Goal: Task Accomplishment & Management: Manage account settings

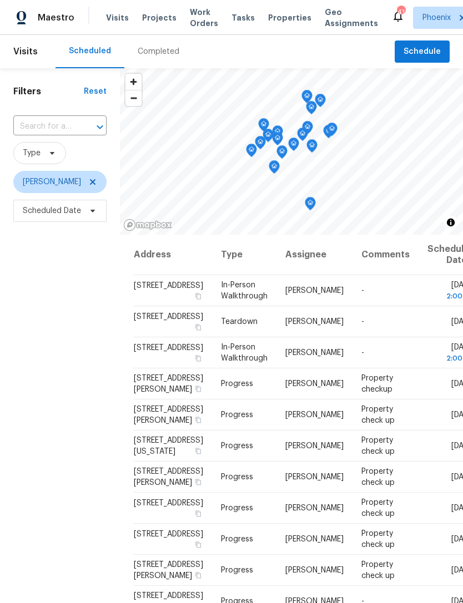
scroll to position [118, 0]
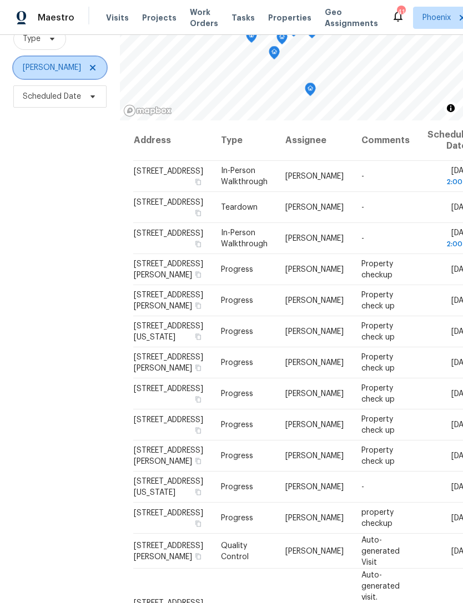
click at [88, 72] on icon at bounding box center [92, 67] width 9 height 9
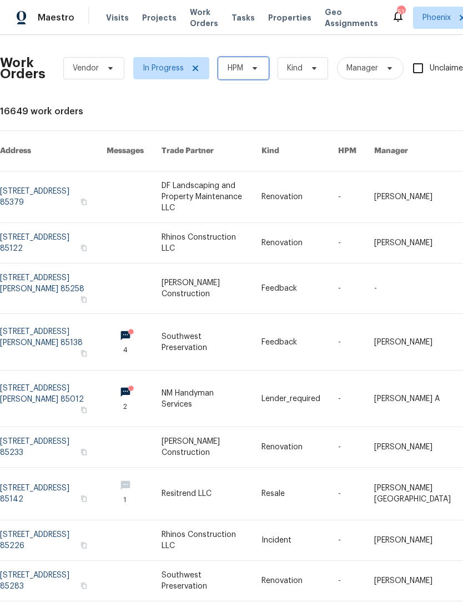
click at [253, 70] on icon at bounding box center [254, 68] width 4 height 3
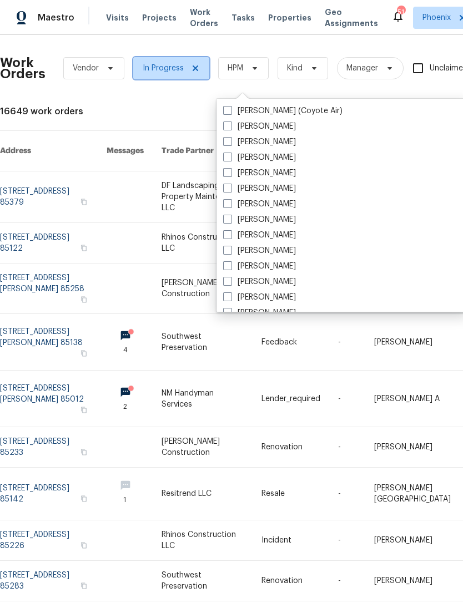
click at [192, 73] on icon at bounding box center [195, 68] width 9 height 9
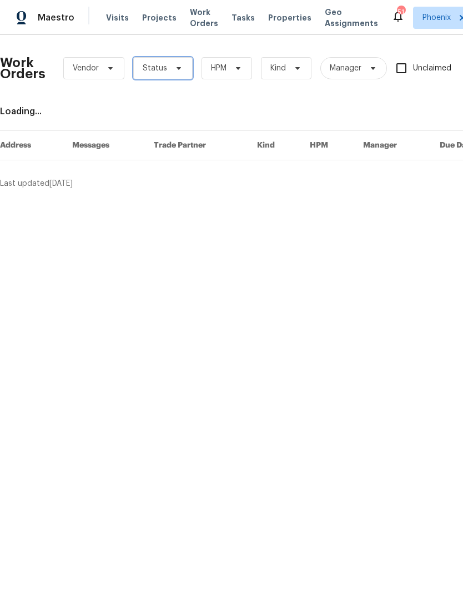
click at [171, 73] on span at bounding box center [177, 68] width 12 height 9
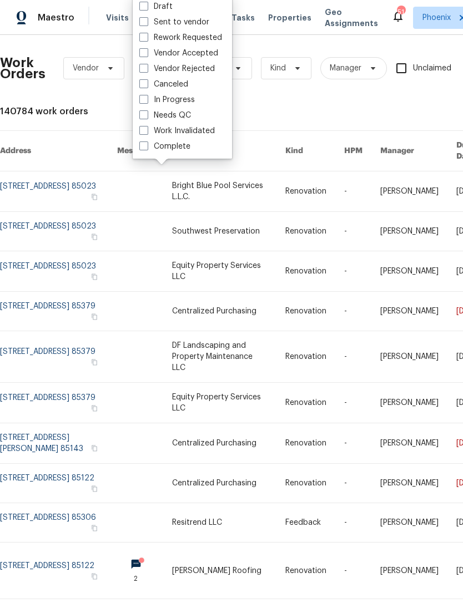
click at [182, 115] on label "Needs QC" at bounding box center [165, 115] width 52 height 11
click at [146, 115] on input "Needs QC" at bounding box center [142, 113] width 7 height 7
checkbox input "true"
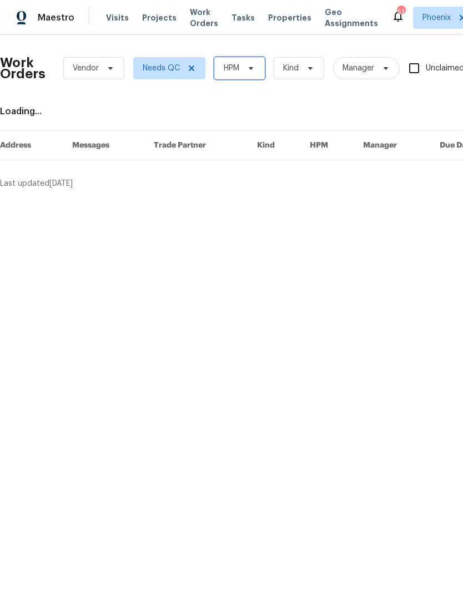
click at [243, 73] on span at bounding box center [249, 68] width 12 height 9
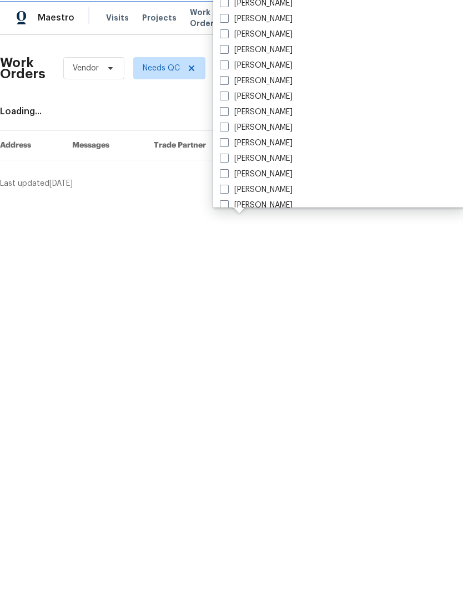
scroll to position [477, 0]
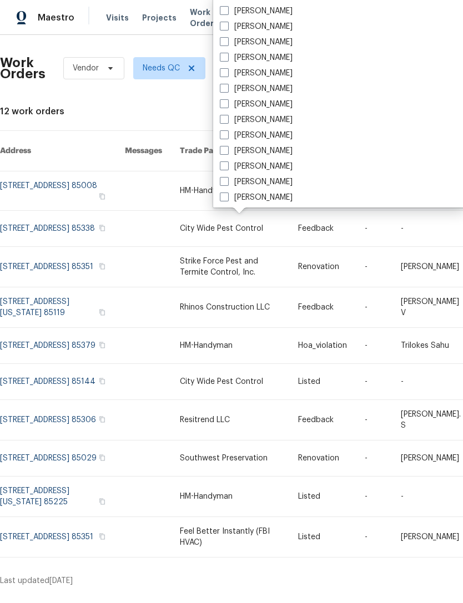
click at [292, 170] on label "[PERSON_NAME]" at bounding box center [256, 166] width 73 height 11
click at [227, 168] on input "[PERSON_NAME]" at bounding box center [223, 164] width 7 height 7
checkbox input "true"
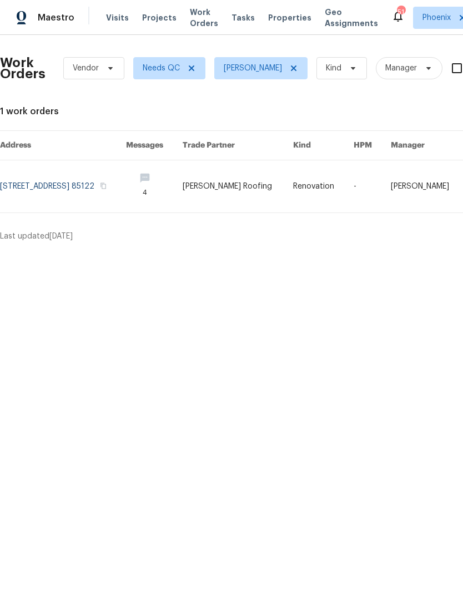
click at [96, 205] on link at bounding box center [63, 186] width 126 height 52
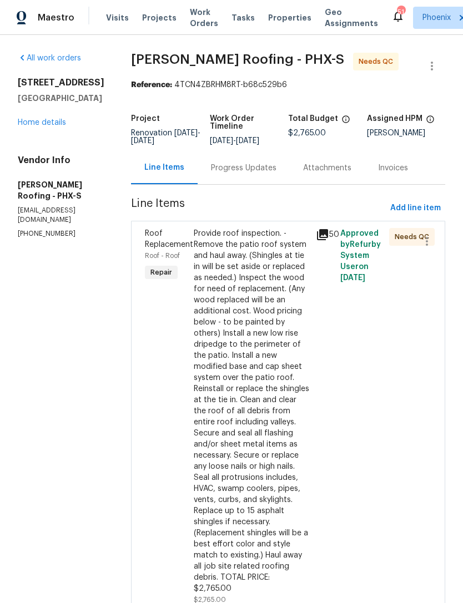
click at [174, 346] on div "Roof Replacement Roof - Roof Repair" at bounding box center [165, 417] width 49 height 384
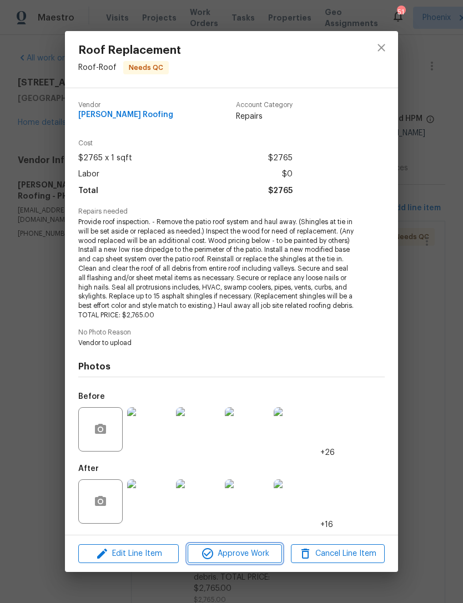
click at [241, 558] on span "Approve Work" at bounding box center [234, 554] width 87 height 14
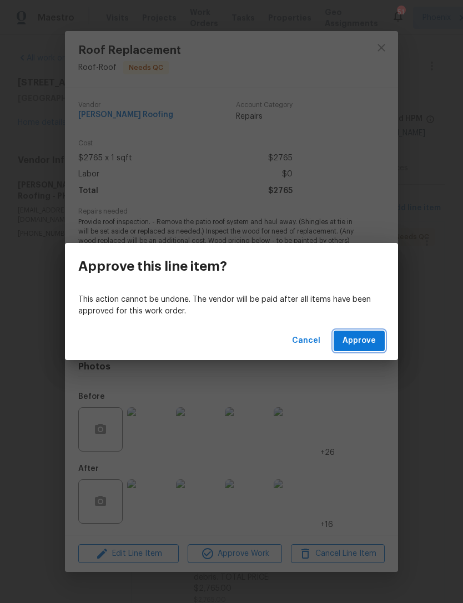
click at [375, 334] on span "Approve" at bounding box center [358, 341] width 33 height 14
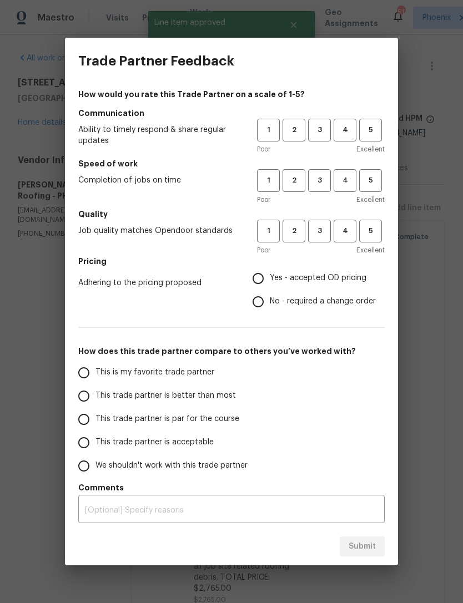
click at [312, 251] on div "Poor Excellent" at bounding box center [321, 250] width 128 height 11
click at [319, 233] on span "3" at bounding box center [319, 231] width 21 height 13
click at [321, 185] on span "3" at bounding box center [319, 180] width 21 height 13
click at [321, 119] on button "3" at bounding box center [319, 130] width 23 height 23
click at [262, 276] on input "Yes - accepted OD pricing" at bounding box center [257, 278] width 23 height 23
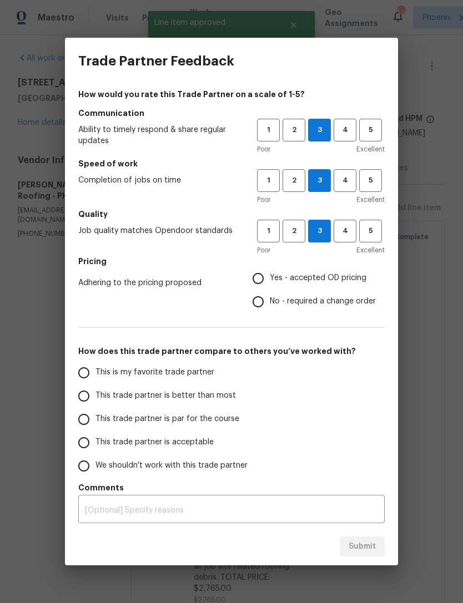
radio input "true"
click at [87, 378] on input "This is my favorite trade partner" at bounding box center [83, 372] width 23 height 23
click at [375, 552] on span "Submit" at bounding box center [361, 547] width 27 height 14
radio input "true"
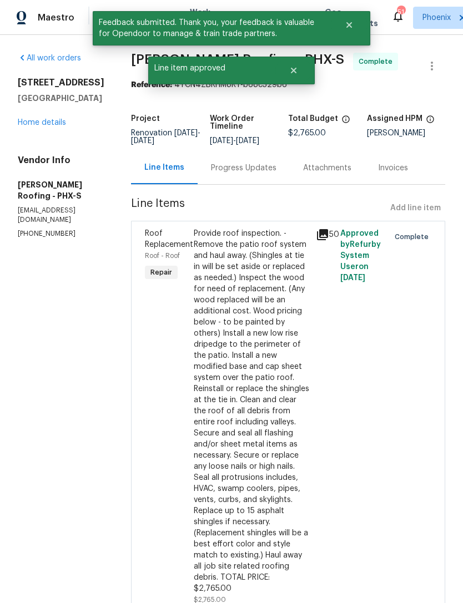
click at [246, 174] on div "Progress Updates" at bounding box center [243, 168] width 65 height 11
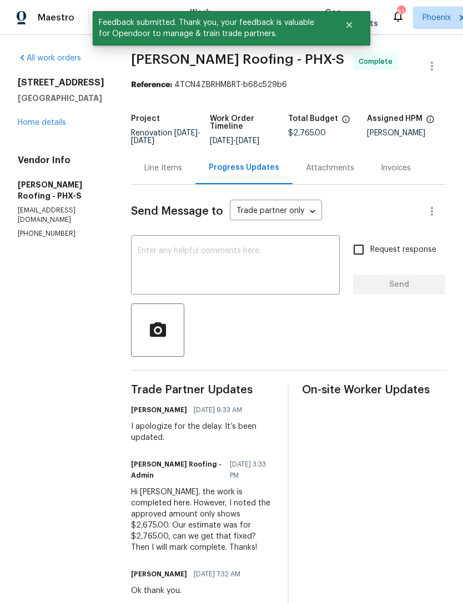
click at [43, 126] on link "Home details" at bounding box center [42, 123] width 48 height 8
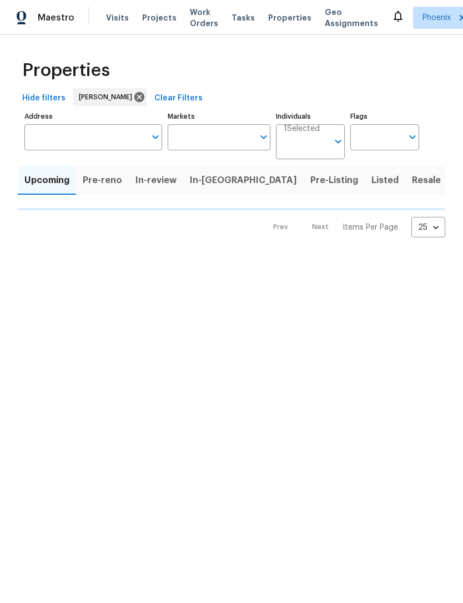
type input "50"
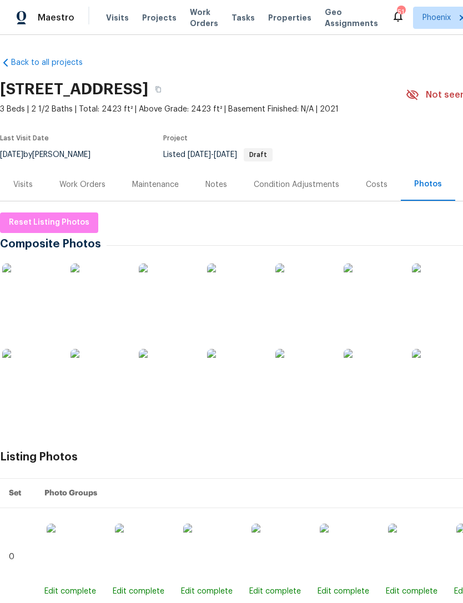
click at [93, 201] on div "Work Orders" at bounding box center [82, 184] width 73 height 33
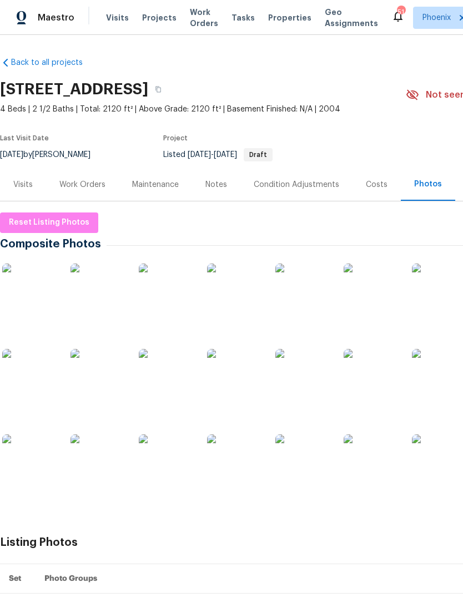
click at [171, 307] on img at bounding box center [166, 290] width 55 height 55
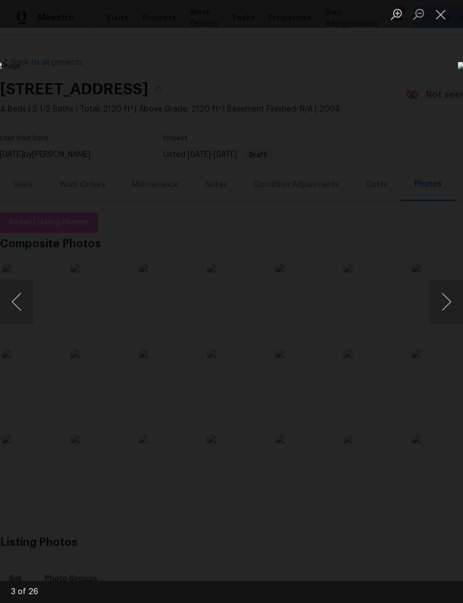
click at [450, 298] on button "Next image" at bounding box center [445, 302] width 33 height 44
click at [446, 297] on button "Next image" at bounding box center [445, 302] width 33 height 44
click at [446, 291] on button "Next image" at bounding box center [445, 302] width 33 height 44
click at [448, 294] on button "Next image" at bounding box center [445, 302] width 33 height 44
click at [445, 292] on button "Next image" at bounding box center [445, 302] width 33 height 44
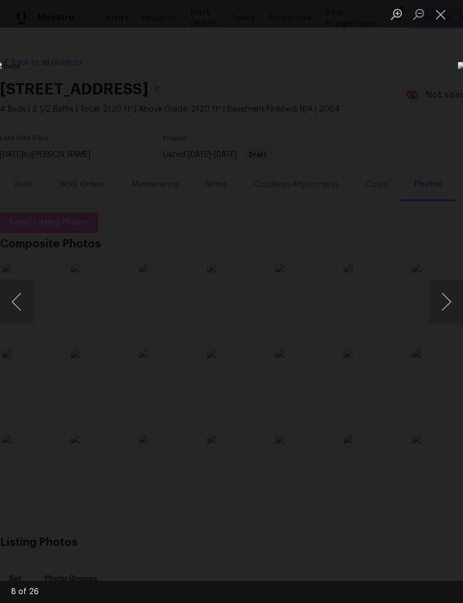
click at [446, 295] on button "Next image" at bounding box center [445, 302] width 33 height 44
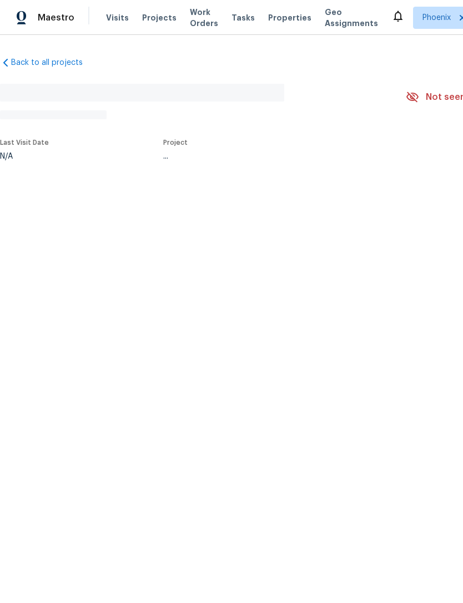
click at [398, 145] on section "No address found N/A Not seen today Mark Seen Actions Last Visit Date N/A Proje…" at bounding box center [313, 121] width 627 height 92
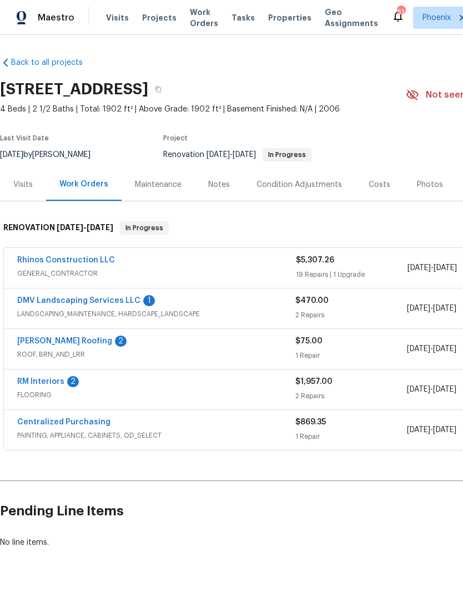
click at [103, 304] on link "DMV Landscaping Services LLC" at bounding box center [78, 301] width 123 height 8
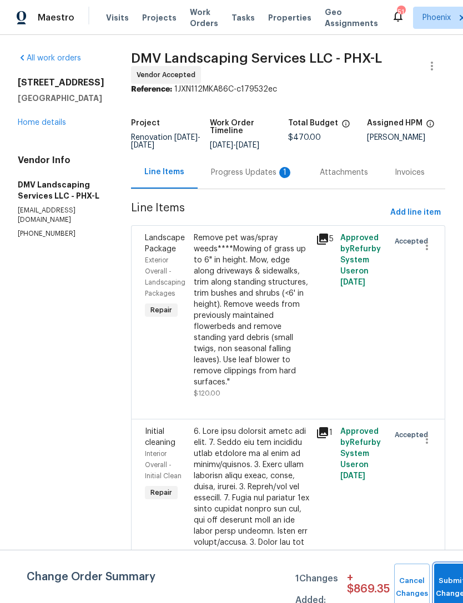
click at [436, 584] on button "Submit Changes" at bounding box center [451, 587] width 35 height 48
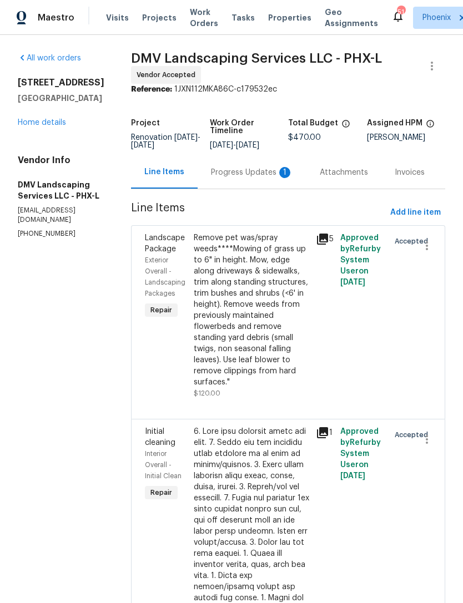
click at [253, 178] on div "Progress Updates 1" at bounding box center [252, 172] width 82 height 11
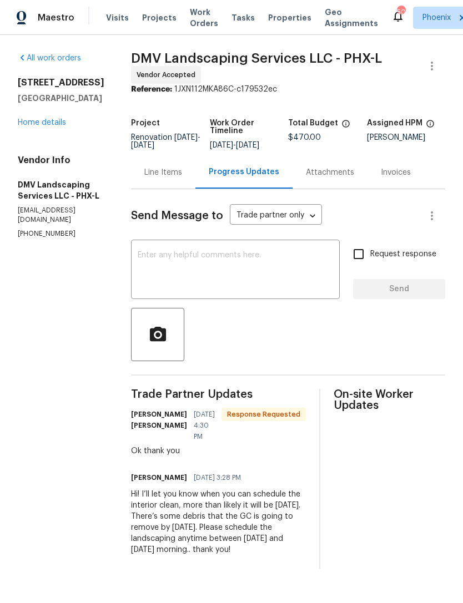
click at [45, 126] on link "Home details" at bounding box center [42, 123] width 48 height 8
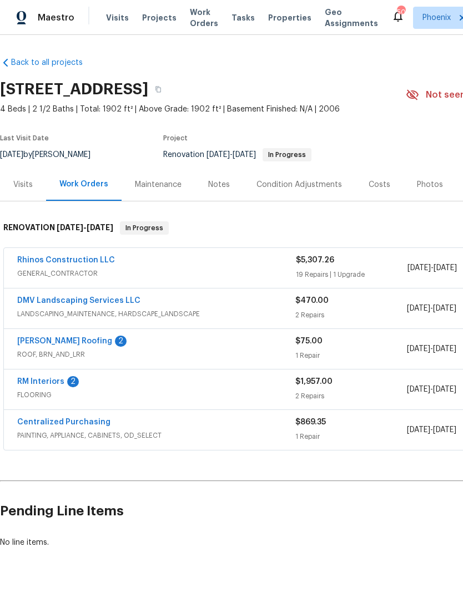
click at [50, 345] on link "[PERSON_NAME] Roofing" at bounding box center [64, 341] width 95 height 8
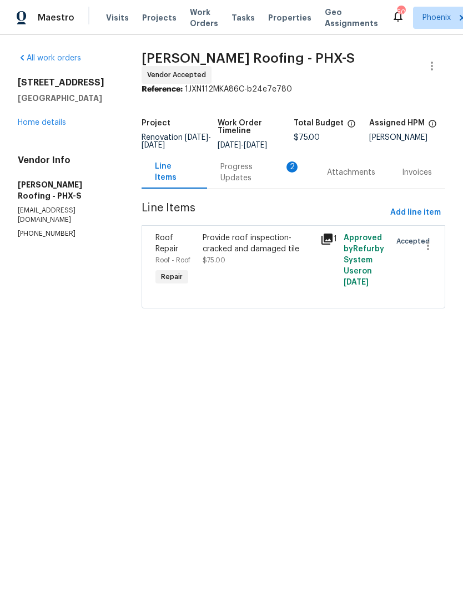
click at [268, 175] on div "Progress Updates 2" at bounding box center [260, 172] width 80 height 22
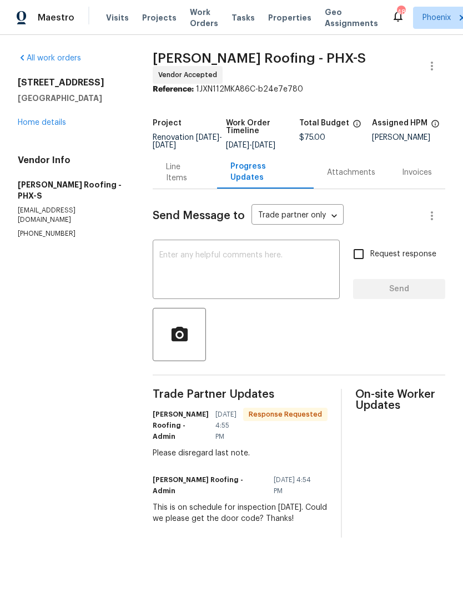
click at [239, 279] on textarea at bounding box center [246, 270] width 174 height 39
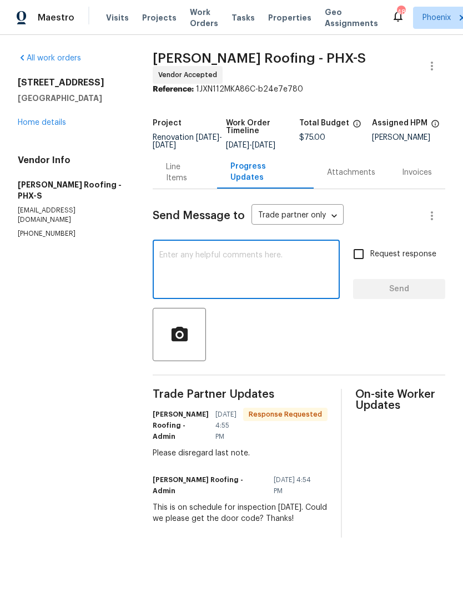
click at [39, 126] on link "Home details" at bounding box center [42, 123] width 48 height 8
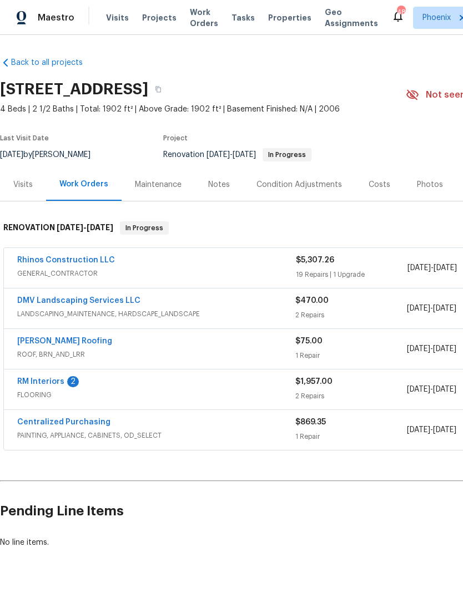
click at [52, 385] on link "RM Interiors" at bounding box center [40, 382] width 47 height 8
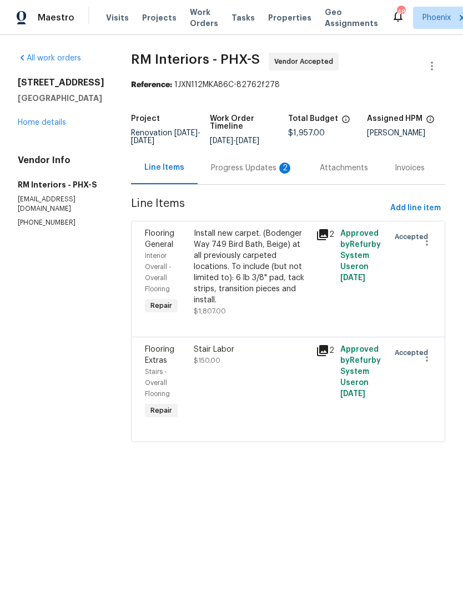
click at [255, 174] on div "Progress Updates 2" at bounding box center [252, 168] width 82 height 11
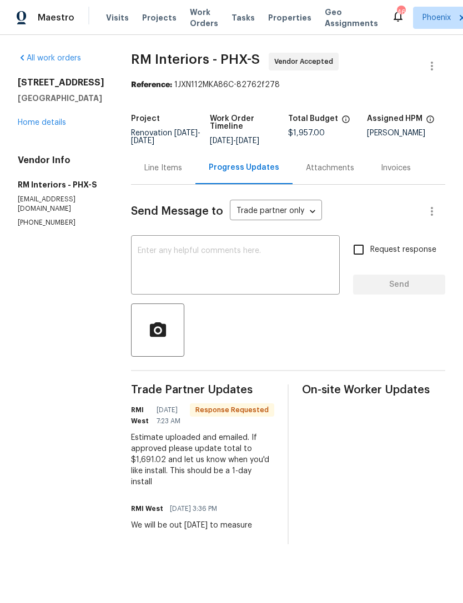
click at [232, 276] on textarea at bounding box center [235, 266] width 195 height 39
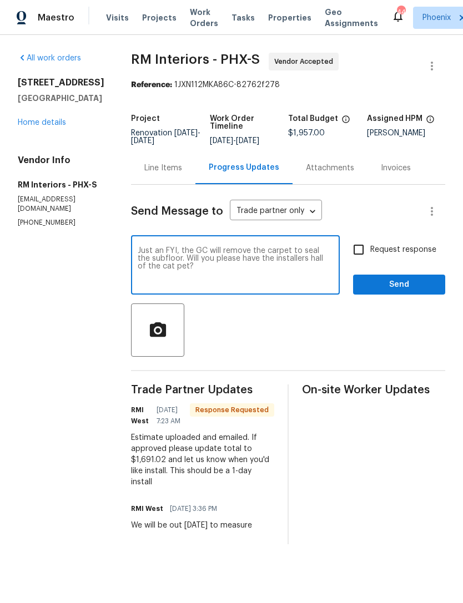
click at [154, 277] on textarea "Just an FYI, the GC will remove the carpet to seal the subfloor. Will you pleas…" at bounding box center [235, 266] width 195 height 39
click at [257, 286] on textarea "Just an FYI, the GC will remove the carpet to seal the subfloor. Will you pleas…" at bounding box center [235, 266] width 195 height 39
click at [296, 271] on textarea "Just an FYI, the GC will remove the carpet to seal the subfloor. Will you pleas…" at bounding box center [235, 266] width 195 height 39
click at [304, 269] on textarea "Just an FYI, the GC will remove the carpet to seal the subfloor. Will you pleas…" at bounding box center [235, 266] width 195 height 39
click at [319, 270] on textarea "Just an FYI, the GC will remove the carpet to seal the subfloor. Will you pleas…" at bounding box center [235, 266] width 195 height 39
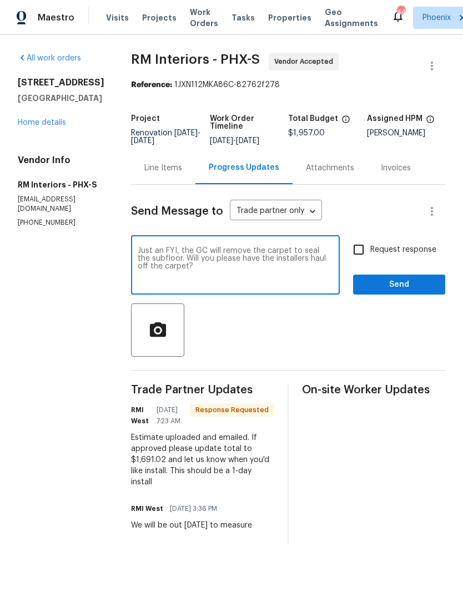
type textarea "Just an FYI, the GC will remove the carpet to seal the subfloor. Will you pleas…"
click at [419, 292] on span "Send" at bounding box center [399, 285] width 74 height 14
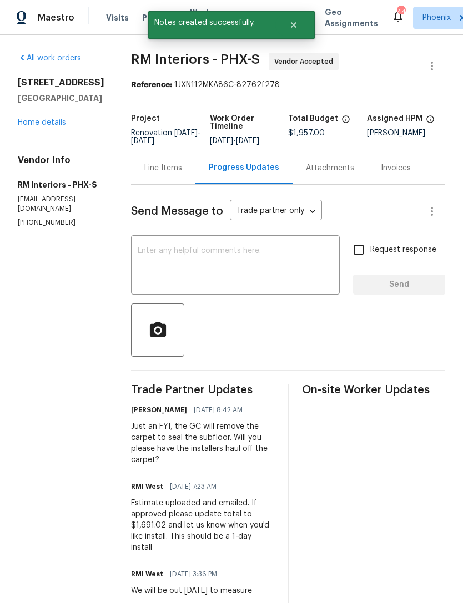
click at [59, 126] on link "Home details" at bounding box center [42, 123] width 48 height 8
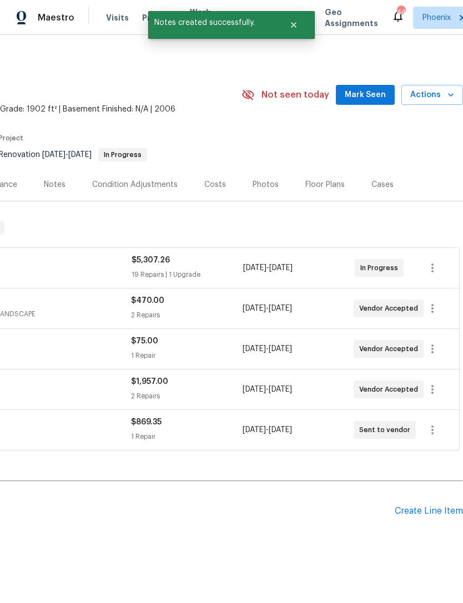
scroll to position [0, 164]
click at [379, 102] on span "Mark Seen" at bounding box center [364, 95] width 41 height 14
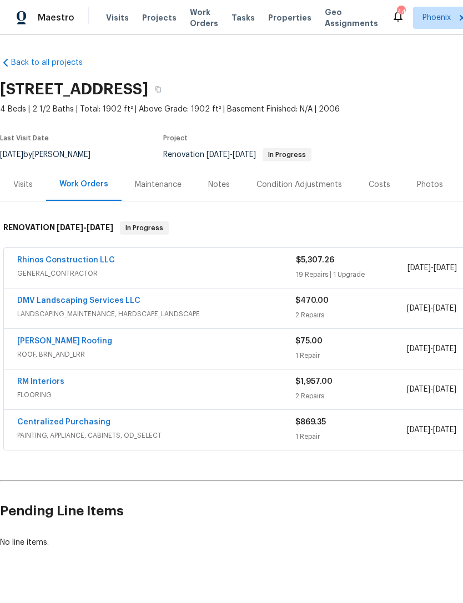
scroll to position [0, 0]
click at [219, 190] on div "Notes" at bounding box center [219, 184] width 22 height 11
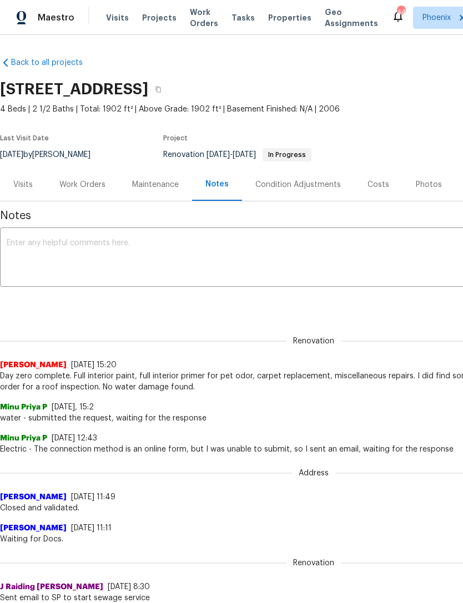
click at [249, 259] on textarea at bounding box center [313, 258] width 613 height 39
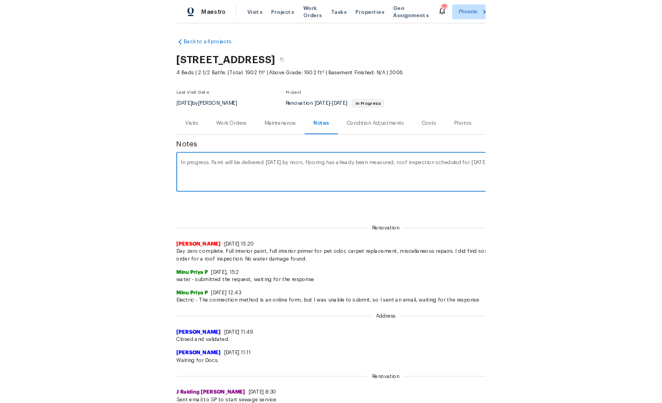
scroll to position [0, 164]
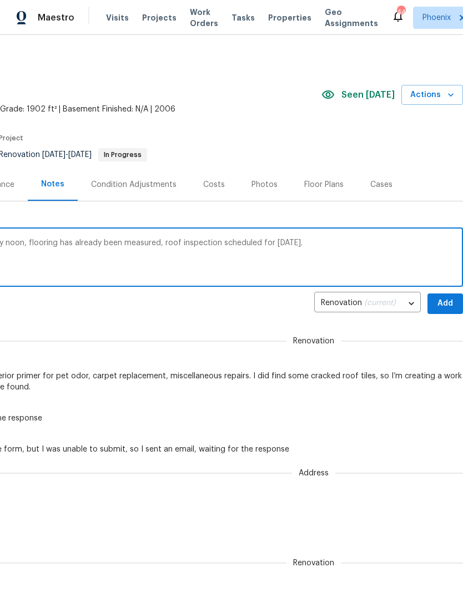
type textarea "In progress. Paint will be delivered [DATE] by noon, flooring has already been …"
click at [445, 311] on span "Add" at bounding box center [445, 304] width 18 height 14
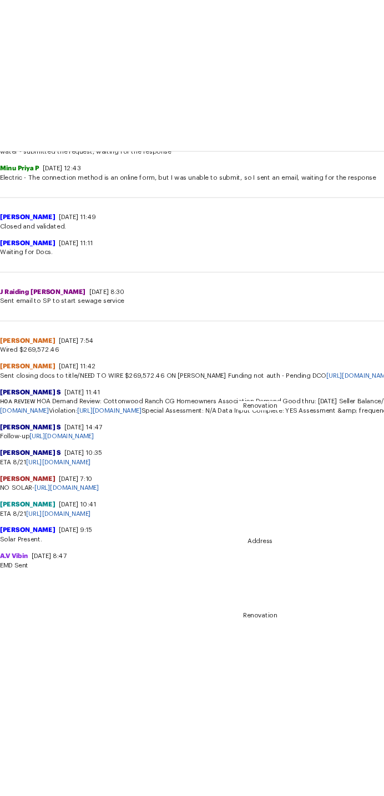
scroll to position [0, 0]
